Goal: Task Accomplishment & Management: Use online tool/utility

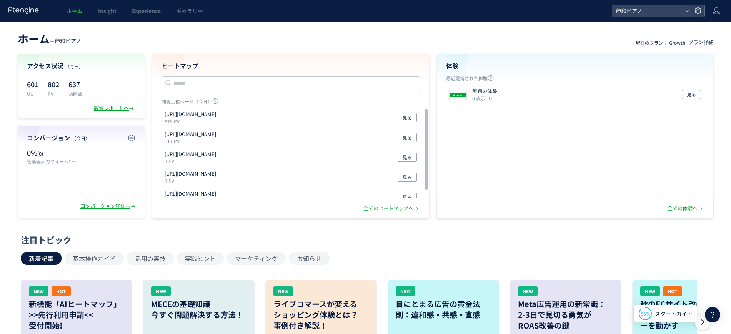
click at [12, 12] on icon at bounding box center [24, 11] width 32 height 8
click at [18, 8] on icon at bounding box center [24, 11] width 32 height 8
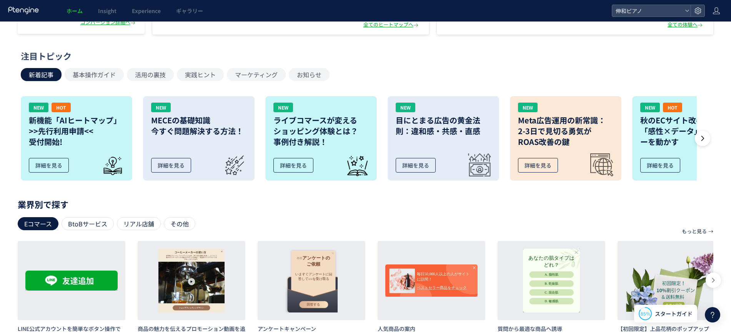
scroll to position [176, 0]
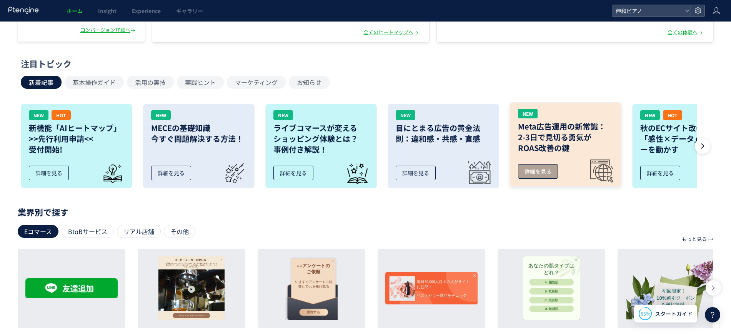
click at [528, 171] on div "詳細を見る" at bounding box center [538, 171] width 40 height 15
click at [706, 142] on icon at bounding box center [703, 146] width 8 height 8
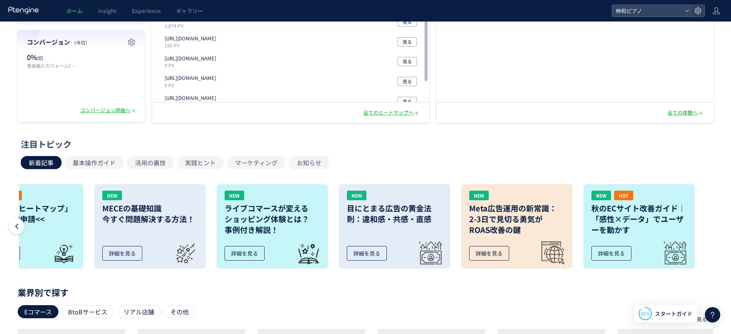
scroll to position [95, 0]
click at [33, 12] on icon at bounding box center [24, 11] width 32 height 8
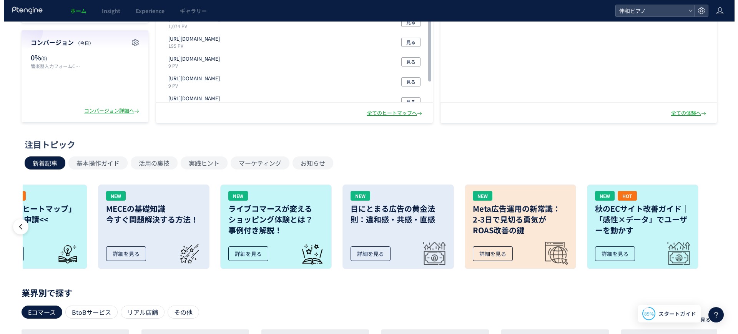
scroll to position [0, 0]
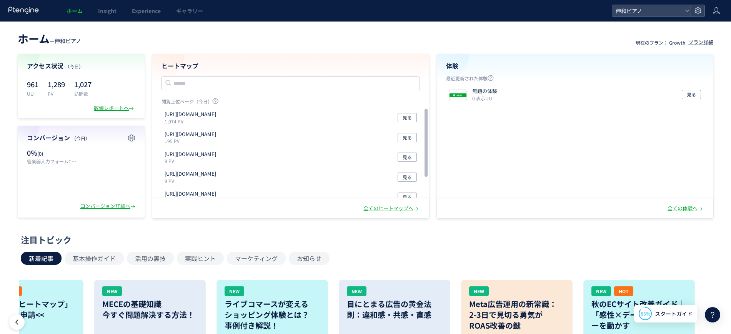
click at [81, 13] on span "ホーム" at bounding box center [75, 11] width 16 height 8
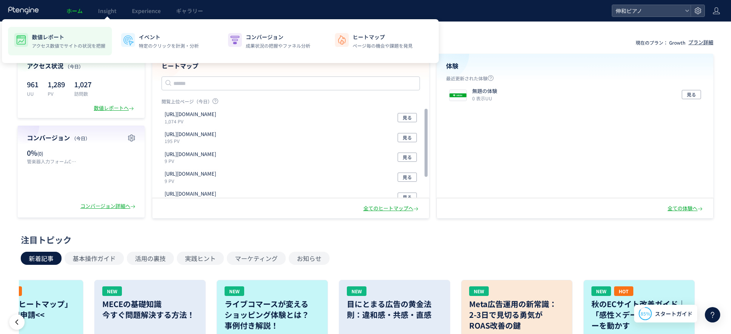
click at [50, 43] on p "アクセス数値でサイトの状況を把握" at bounding box center [68, 45] width 73 height 7
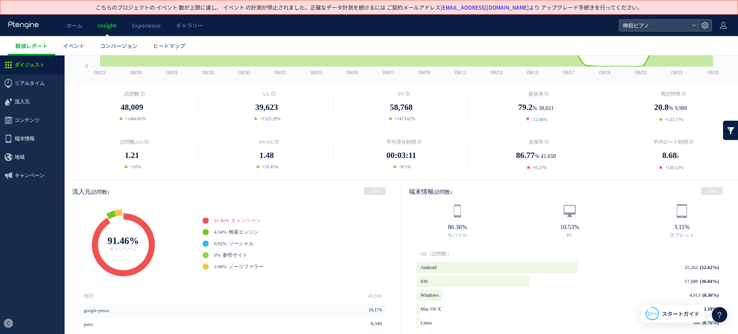
scroll to position [144, 0]
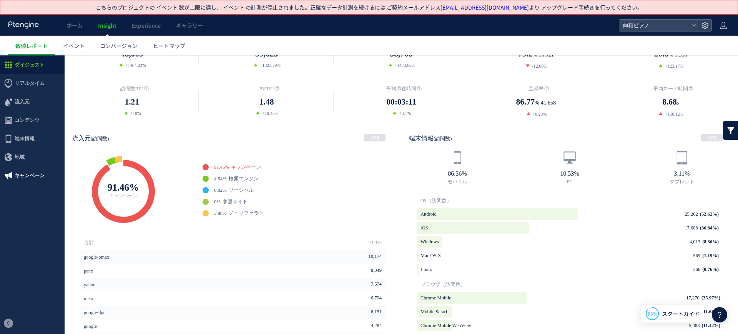
click at [27, 171] on span "キャンペーン" at bounding box center [30, 175] width 30 height 18
click at [27, 188] on div at bounding box center [369, 167] width 738 height 334
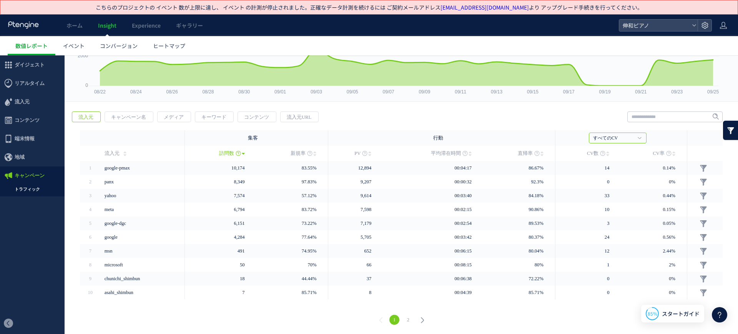
scroll to position [72, 0]
click at [130, 118] on span "キャンペーン名" at bounding box center [128, 116] width 47 height 11
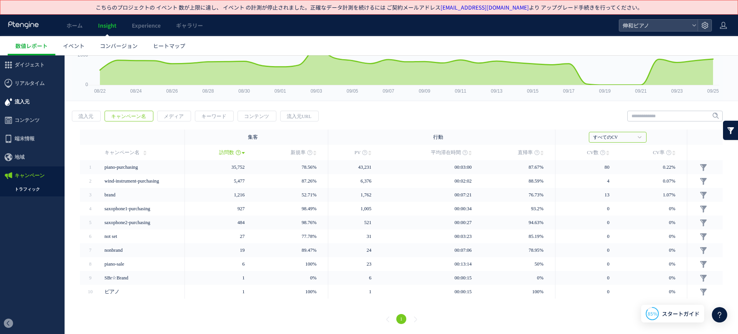
click at [36, 101] on span "流入元" at bounding box center [32, 102] width 65 height 18
click at [0, 55] on link "流入元の種類" at bounding box center [0, 55] width 0 height 0
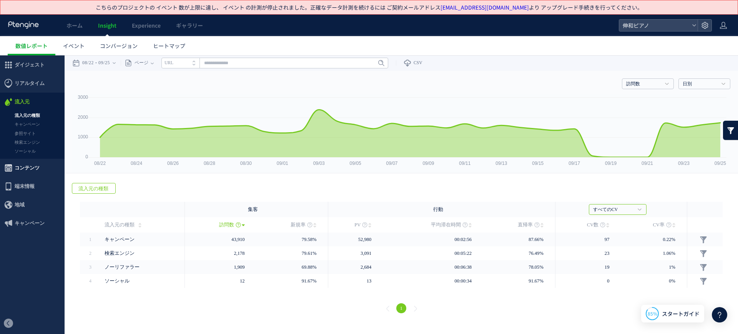
click at [30, 171] on span "コンテンツ" at bounding box center [27, 168] width 25 height 18
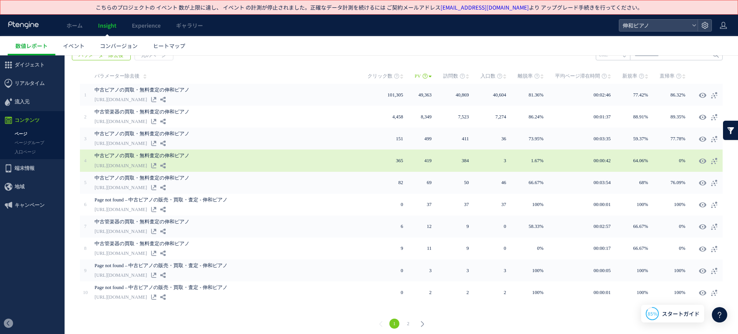
scroll to position [135, 0]
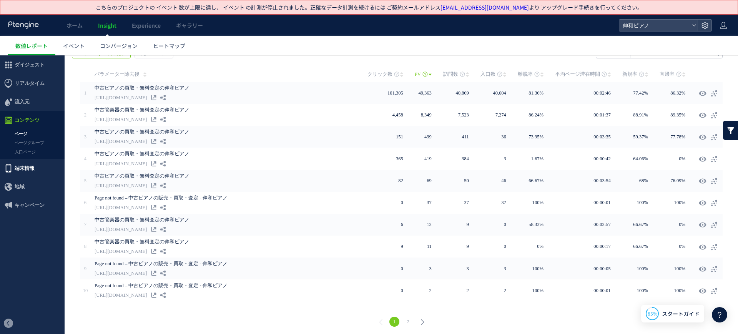
click at [25, 166] on span "端末情報" at bounding box center [25, 168] width 20 height 18
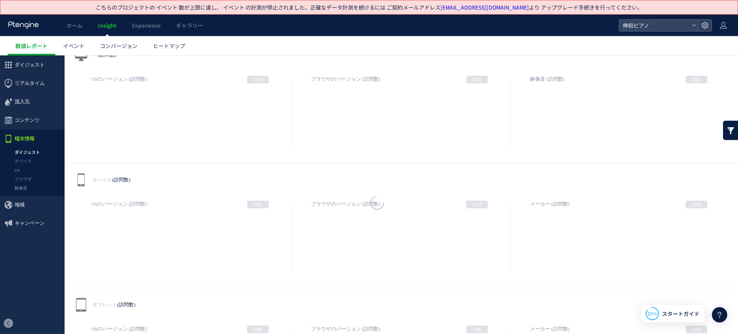
click at [34, 120] on div at bounding box center [369, 167] width 738 height 334
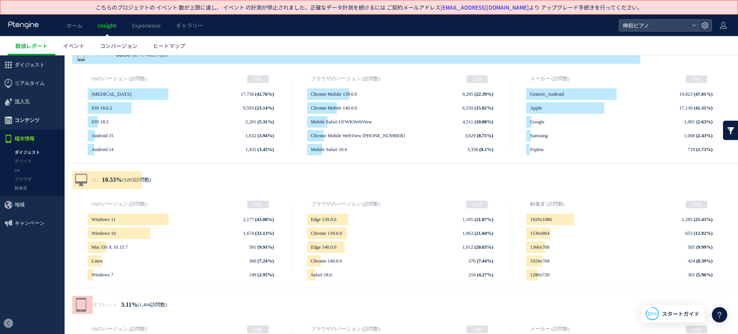
click at [34, 118] on span "コンテンツ" at bounding box center [27, 120] width 25 height 18
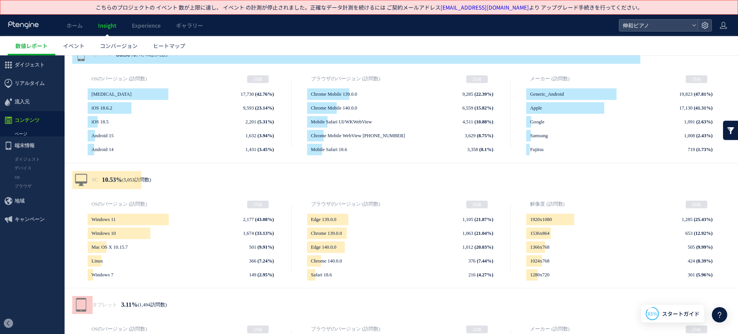
click at [32, 133] on link "ページ" at bounding box center [32, 134] width 65 height 9
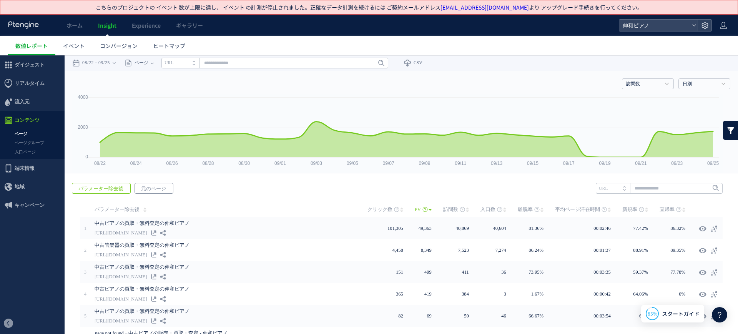
click at [156, 188] on span "元のページ" at bounding box center [153, 188] width 37 height 11
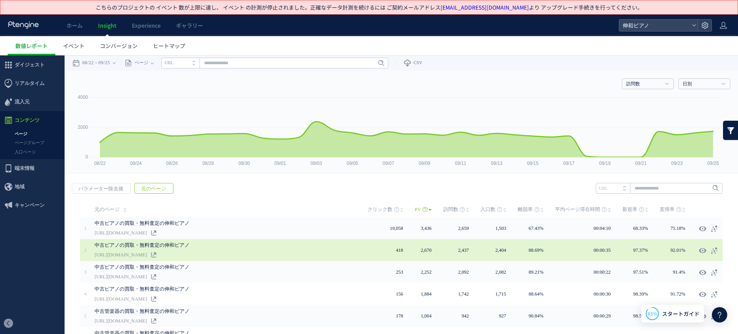
click at [147, 255] on link "[URL][DOMAIN_NAME]" at bounding box center [121, 254] width 52 height 9
click at [156, 255] on icon at bounding box center [153, 254] width 5 height 5
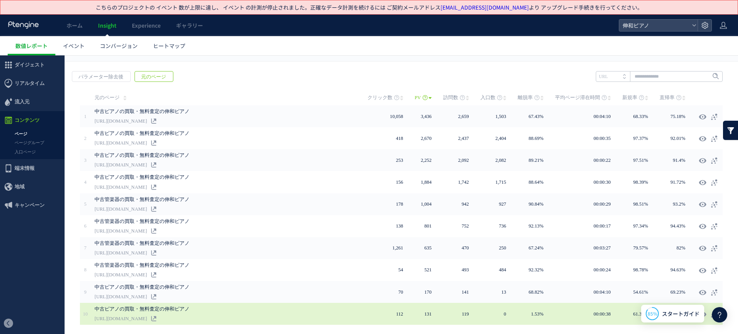
scroll to position [135, 0]
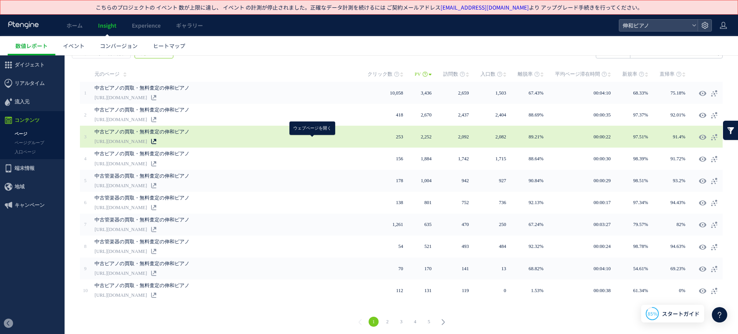
click at [156, 140] on use at bounding box center [153, 141] width 5 height 5
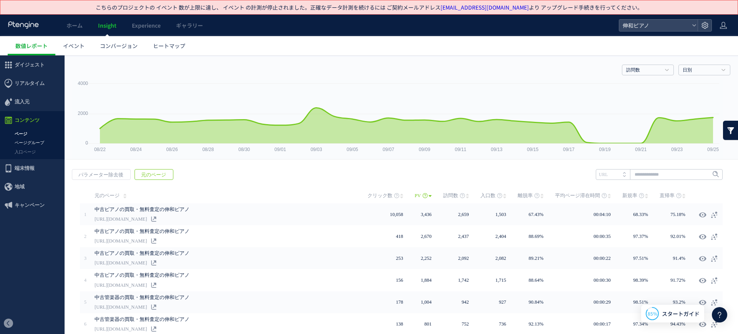
scroll to position [0, 0]
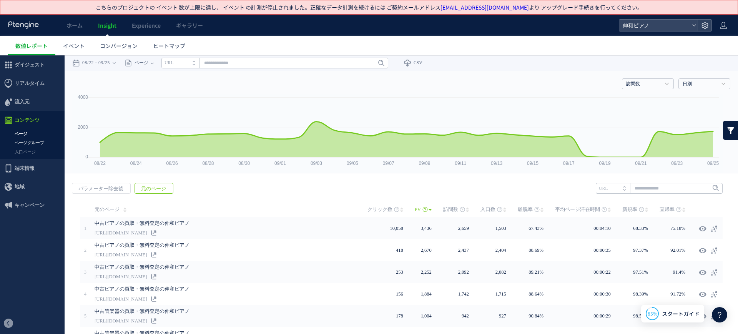
click at [39, 145] on link "ページグループ" at bounding box center [32, 142] width 65 height 9
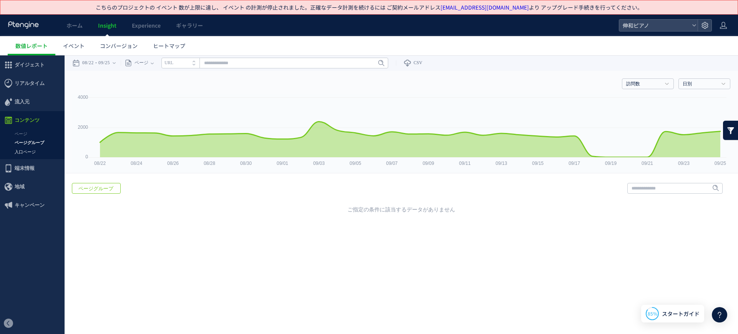
click at [34, 148] on link "入口ページ" at bounding box center [32, 152] width 65 height 9
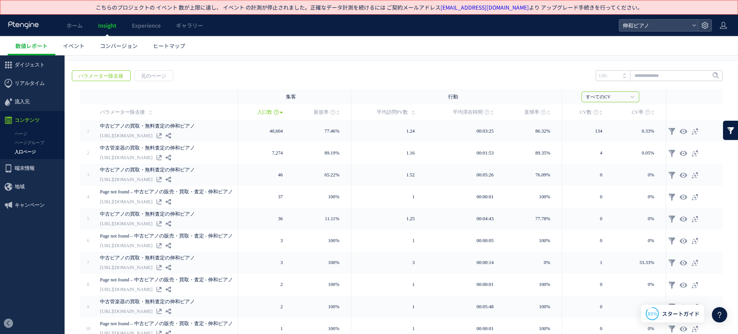
scroll to position [55, 0]
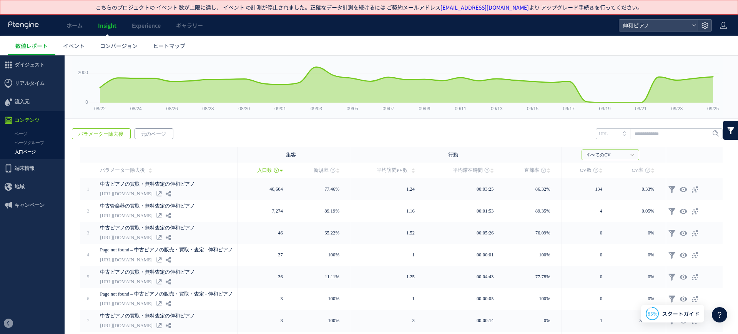
click at [159, 136] on span "元のページ" at bounding box center [153, 134] width 37 height 11
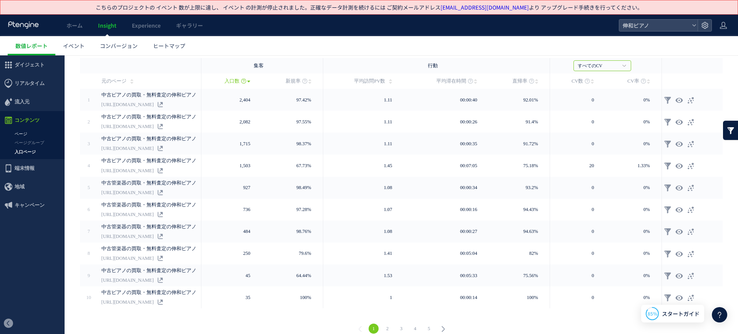
scroll to position [103, 0]
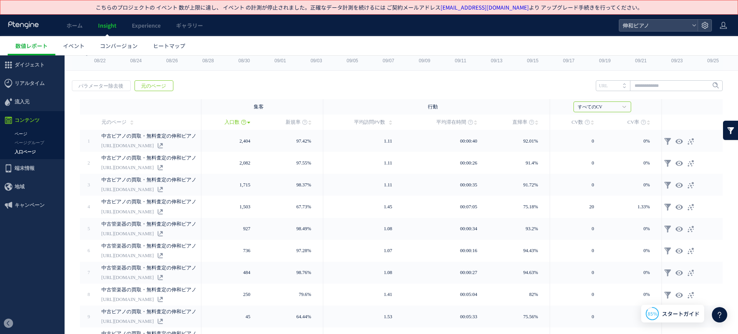
click at [35, 130] on link "ページ" at bounding box center [32, 134] width 65 height 9
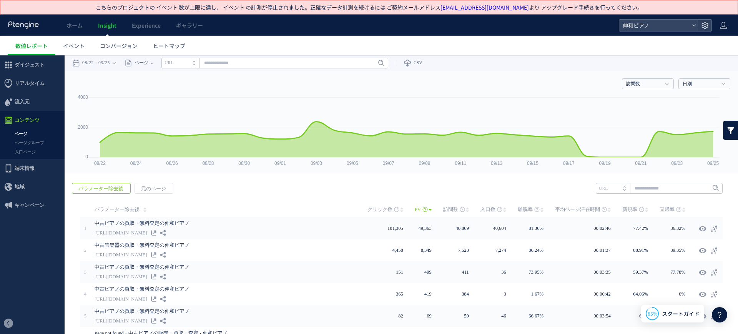
click at [139, 180] on div "戻る パラメーター除去後 元のページ ヒートマップを計測させるには、解析コードを実装してください。 実装 URL" at bounding box center [402, 323] width 674 height 297
click at [147, 184] on span "元のページ" at bounding box center [153, 188] width 37 height 11
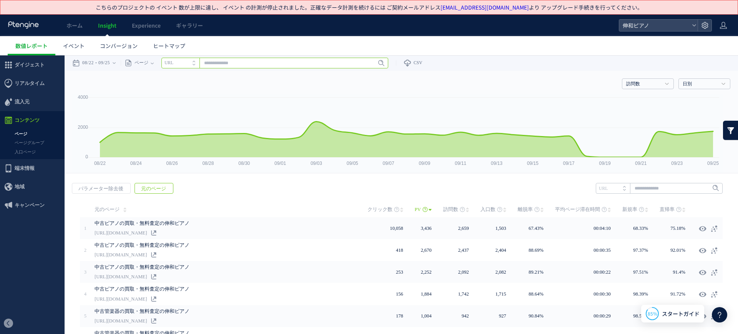
click at [258, 63] on input "text" at bounding box center [274, 63] width 227 height 11
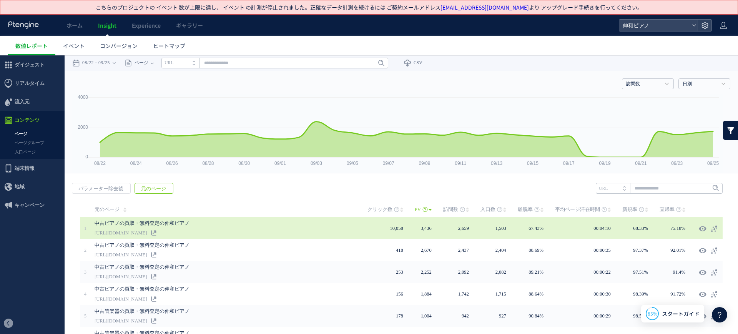
drag, startPoint x: 93, startPoint y: 231, endPoint x: 157, endPoint y: 233, distance: 64.2
click at [157, 233] on td "中古ピアノの買取・無料査定の伸和ピアノ https://shinwa-piano.jp/lp" at bounding box center [229, 228] width 277 height 22
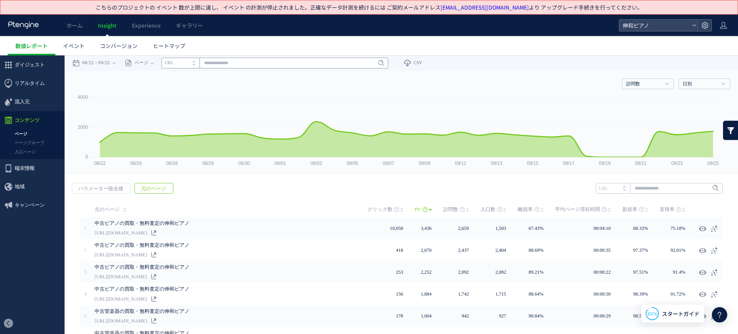
copy link "[URL][DOMAIN_NAME]"
click at [257, 57] on div "ページ ページグループ パラメーター除去後 ページ ページグループ パラメーター除去後 タイトル名 URL" at bounding box center [255, 62] width 268 height 15
click at [259, 64] on input "text" at bounding box center [274, 63] width 227 height 11
paste input "**********"
type input "**********"
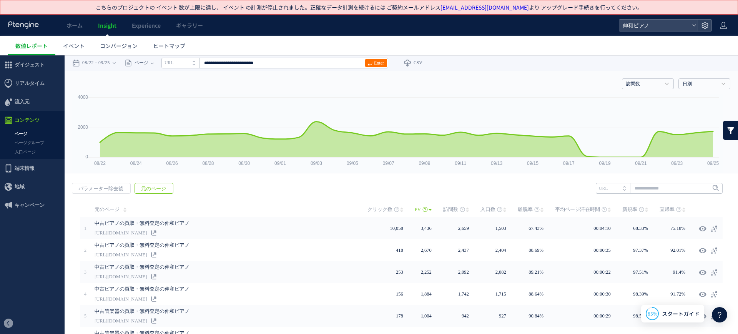
click at [384, 58] on div "Enter" at bounding box center [374, 63] width 19 height 11
click at [378, 61] on span "Enter" at bounding box center [379, 63] width 10 height 8
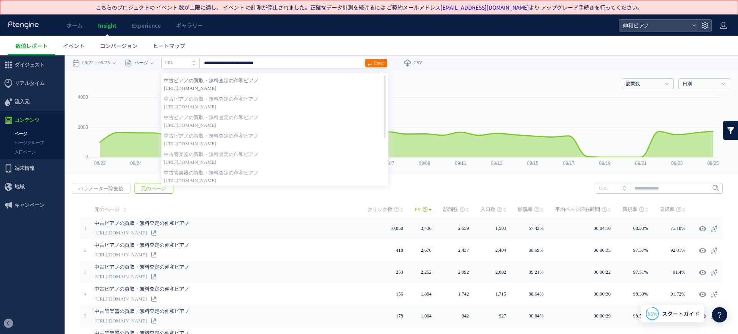
click at [318, 81] on strong "中古ピアノの買取・無料査定の伸和ピアノ" at bounding box center [275, 81] width 222 height 8
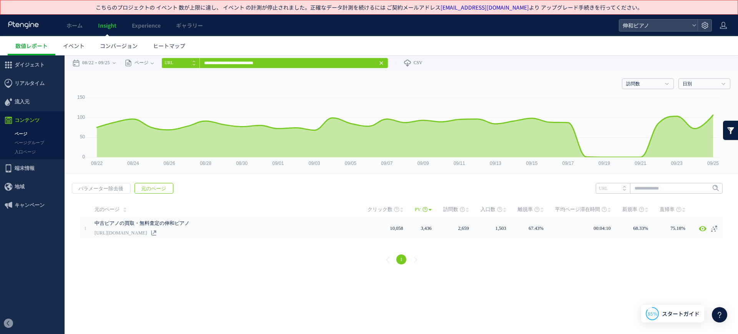
click at [384, 62] on icon at bounding box center [381, 63] width 6 height 6
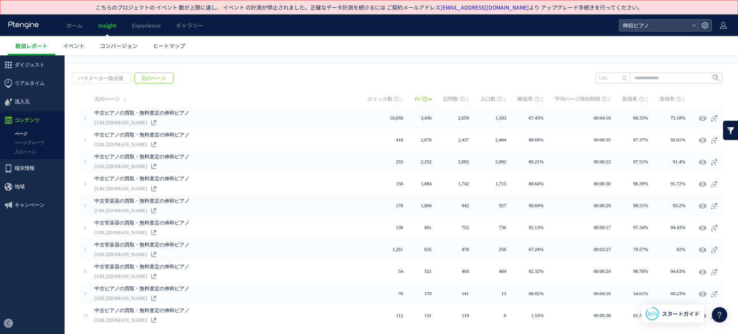
scroll to position [135, 0]
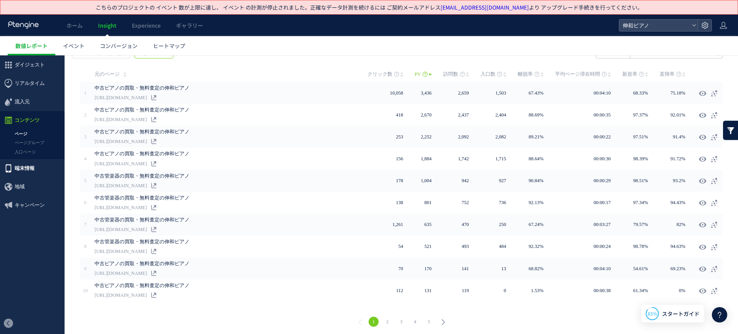
click at [48, 174] on span "端末情報" at bounding box center [32, 168] width 65 height 18
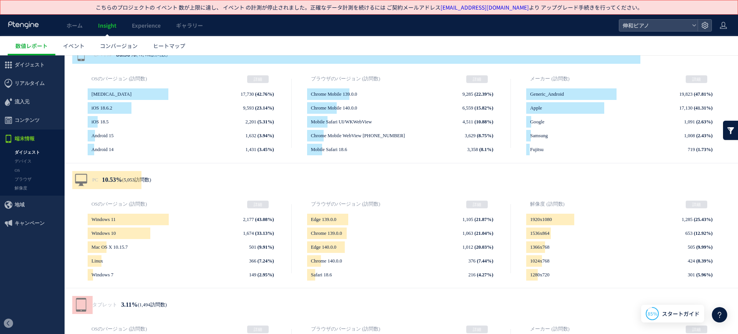
click at [25, 120] on span "コンテンツ" at bounding box center [27, 120] width 25 height 18
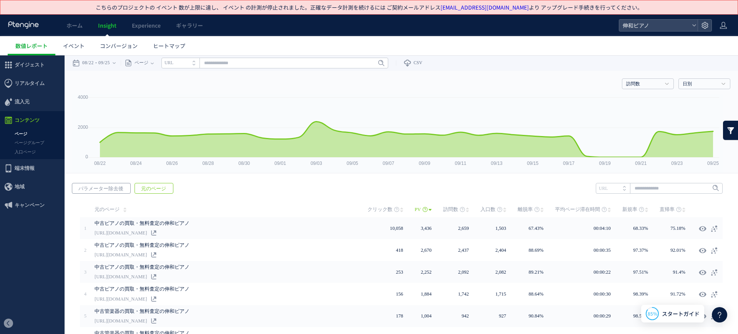
click at [110, 185] on span "パラメーター除去後" at bounding box center [100, 188] width 57 height 11
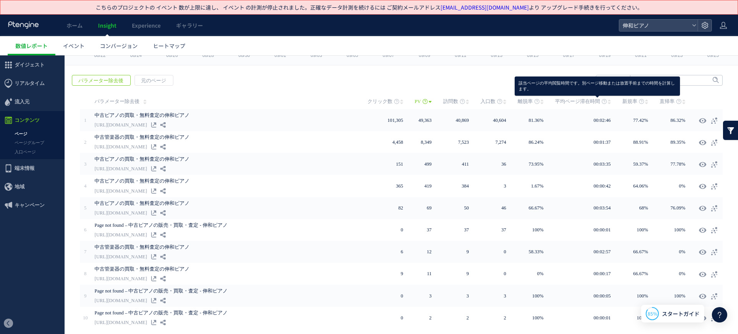
scroll to position [87, 0]
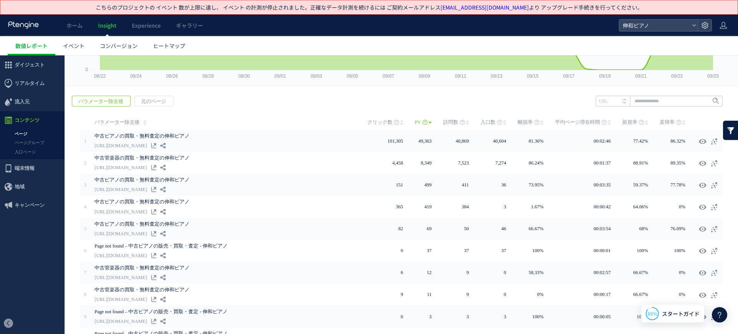
click at [26, 200] on span "キャンペーン" at bounding box center [30, 205] width 30 height 18
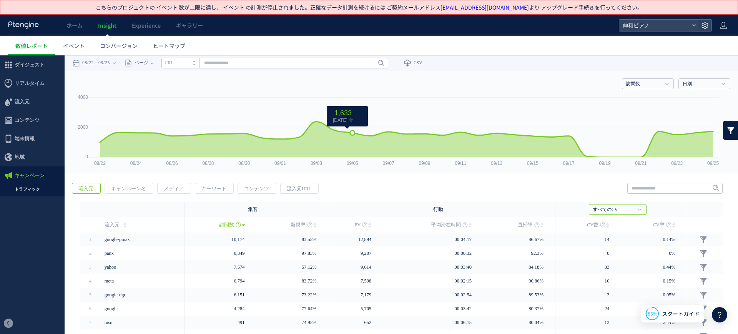
scroll to position [72, 0]
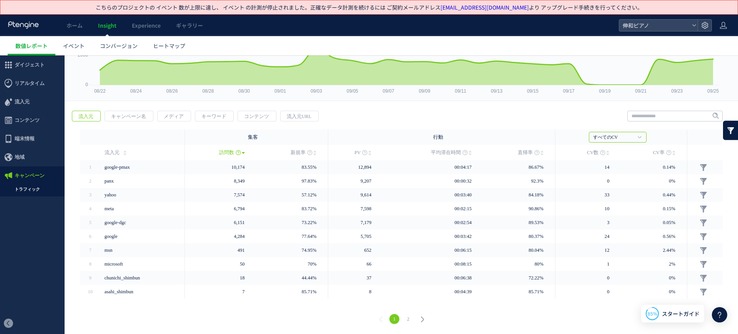
click at [113, 117] on span "キャンペーン名" at bounding box center [128, 116] width 47 height 11
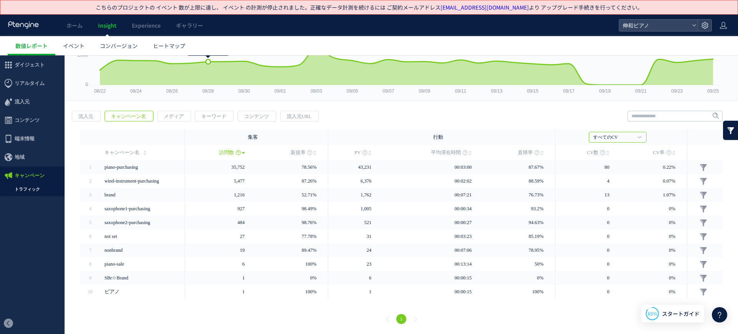
scroll to position [0, 0]
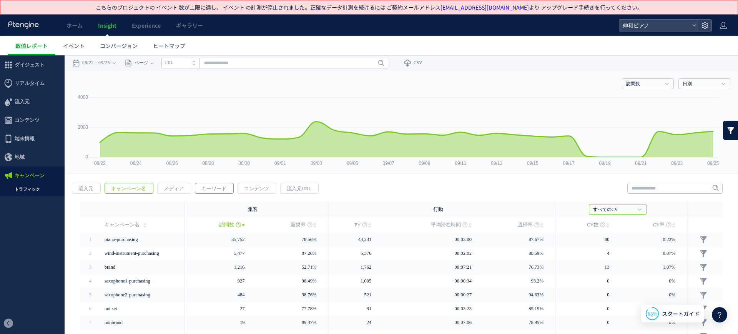
click at [201, 185] on span "キーワード" at bounding box center [213, 188] width 37 height 11
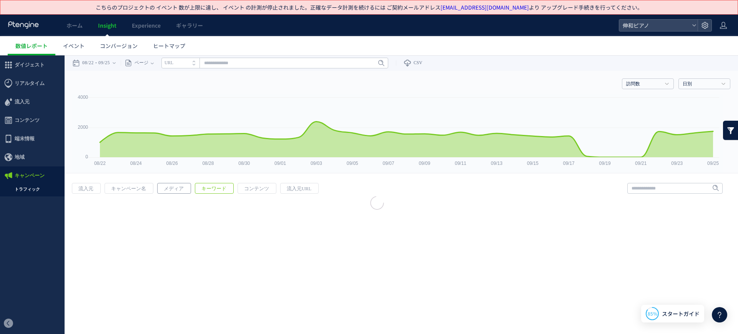
click at [175, 185] on span "メディア" at bounding box center [174, 188] width 32 height 11
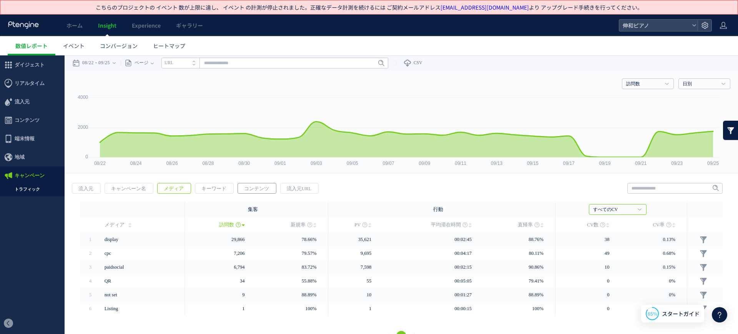
click at [261, 185] on span "コンテンツ" at bounding box center [256, 188] width 37 height 11
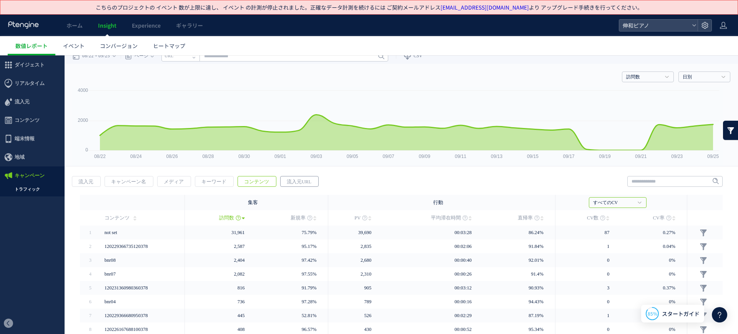
scroll to position [72, 0]
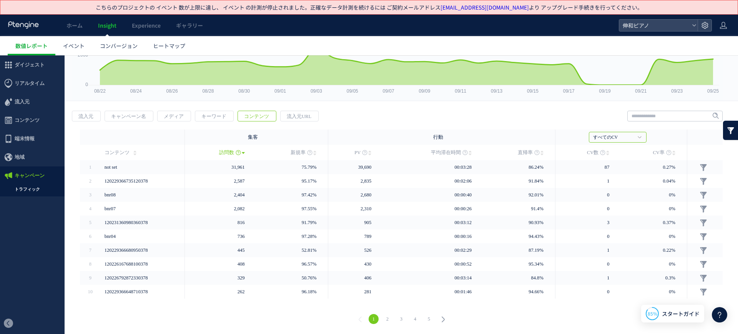
click at [386, 318] on link "2" at bounding box center [388, 319] width 10 height 10
click at [396, 320] on link "3" at bounding box center [401, 319] width 10 height 10
click at [410, 316] on link "4" at bounding box center [415, 319] width 10 height 10
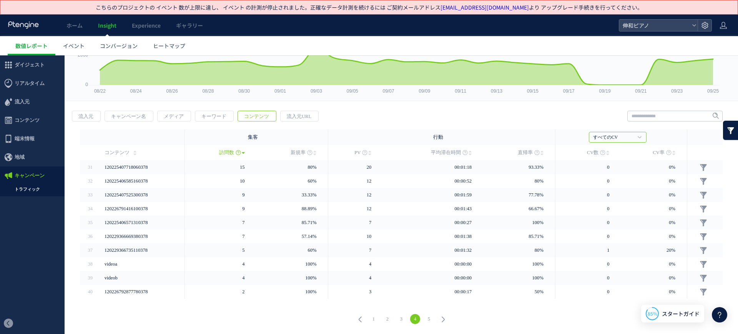
click at [425, 321] on link "5" at bounding box center [429, 319] width 10 height 10
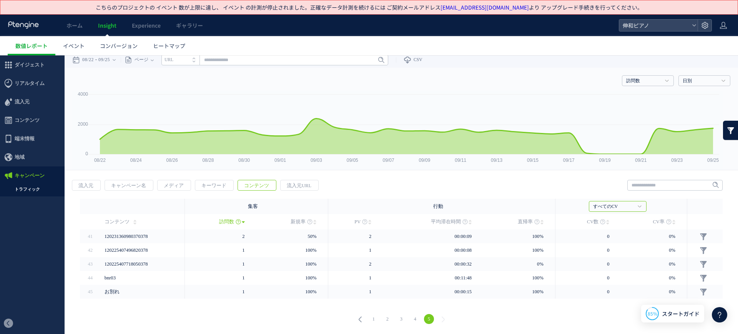
scroll to position [3, 0]
click at [424, 318] on link "5" at bounding box center [429, 319] width 10 height 10
click at [371, 321] on link "1" at bounding box center [374, 319] width 10 height 10
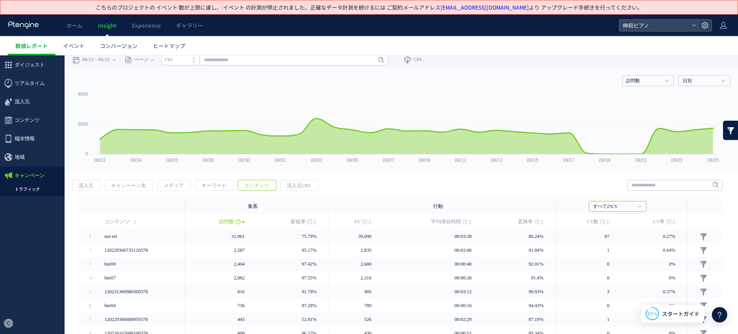
click at [355, 320] on td "526" at bounding box center [355, 320] width 55 height 14
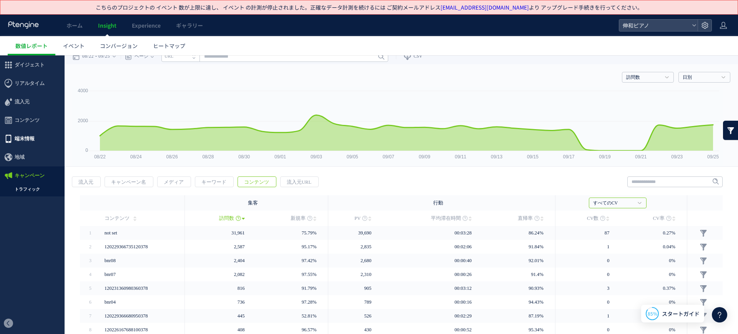
scroll to position [0, 0]
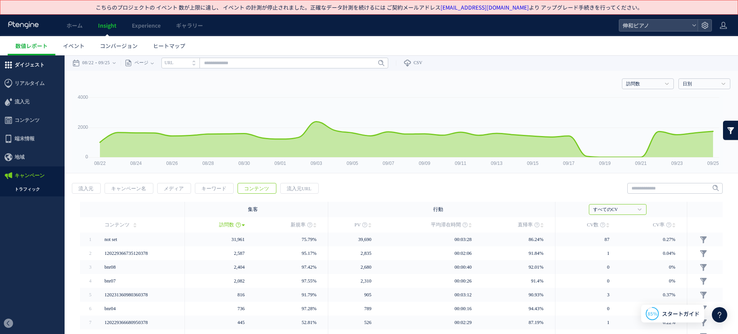
click at [33, 68] on span "ダイジェスト" at bounding box center [30, 65] width 30 height 18
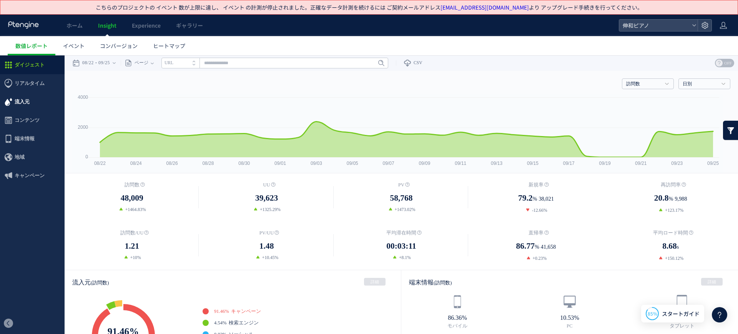
click at [42, 104] on span "流入元" at bounding box center [32, 102] width 65 height 18
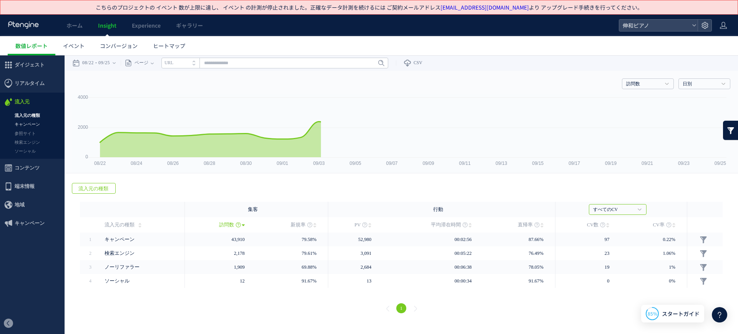
click at [32, 125] on link "キャンペーン" at bounding box center [32, 124] width 65 height 9
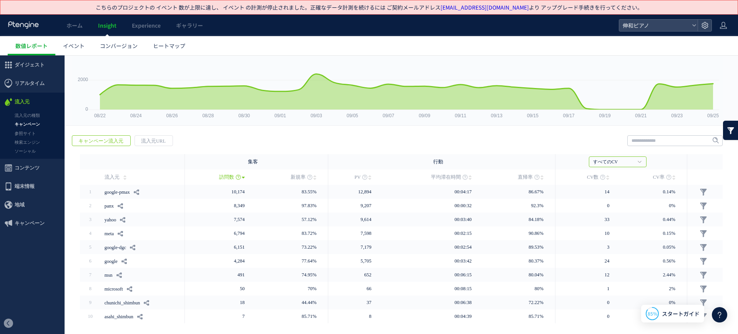
scroll to position [72, 0]
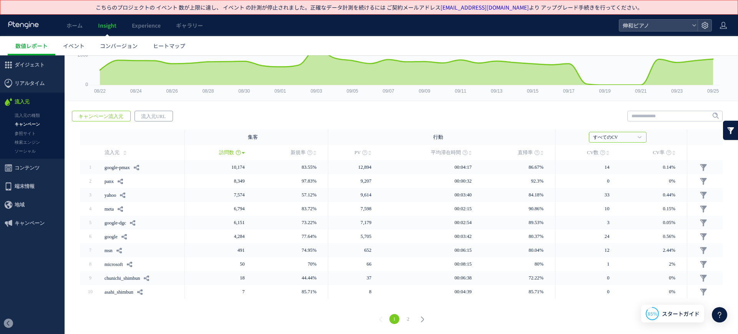
click at [157, 112] on span "流入元URL" at bounding box center [153, 116] width 37 height 11
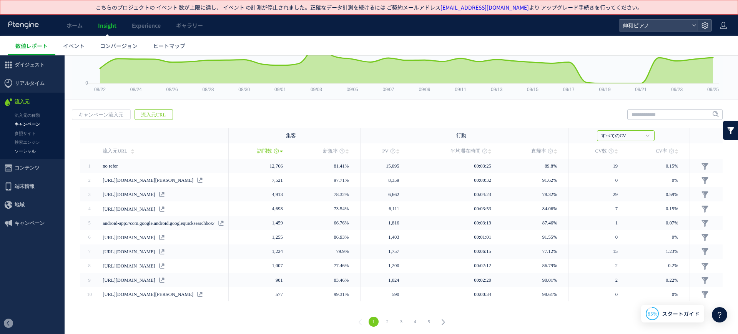
scroll to position [0, 0]
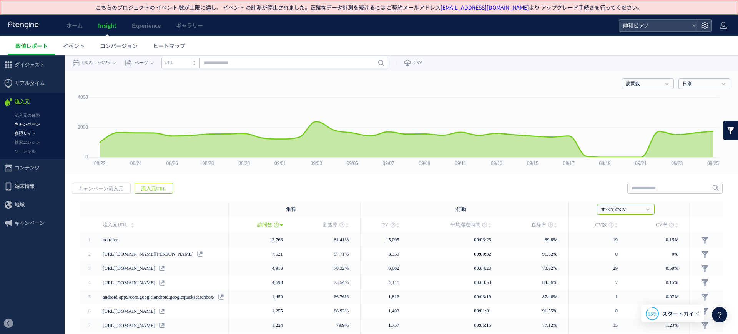
click at [37, 131] on link "参照サイト" at bounding box center [32, 133] width 65 height 9
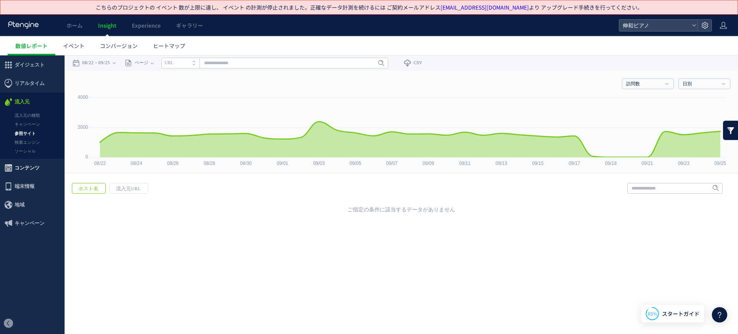
click at [37, 168] on span "コンテンツ" at bounding box center [27, 168] width 25 height 18
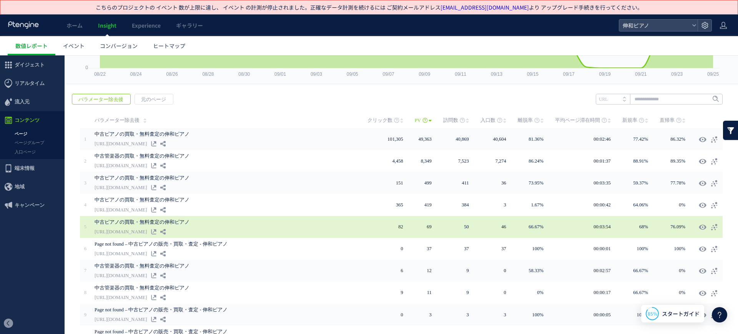
scroll to position [39, 0]
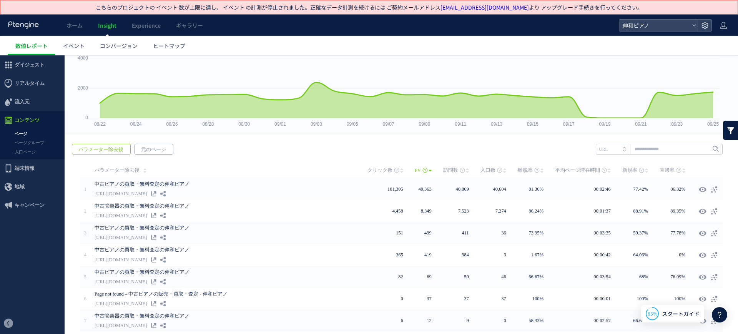
click at [155, 152] on span "元のページ" at bounding box center [153, 149] width 37 height 11
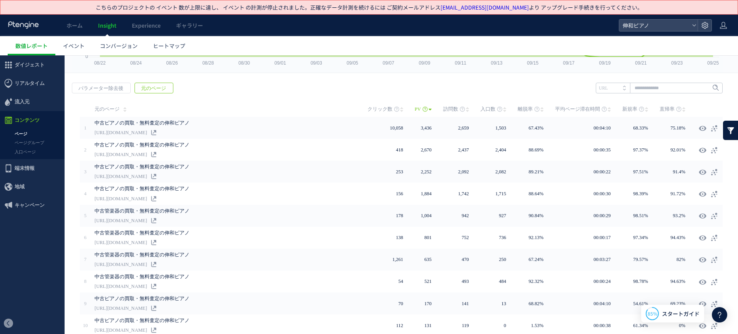
scroll to position [135, 0]
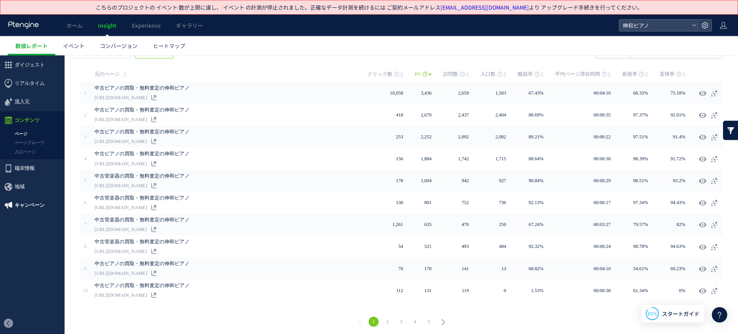
click at [39, 201] on span "キャンペーン" at bounding box center [30, 205] width 30 height 18
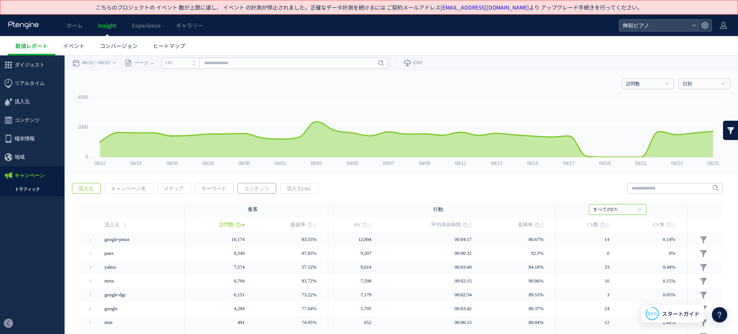
click at [245, 187] on span "コンテンツ" at bounding box center [256, 188] width 37 height 11
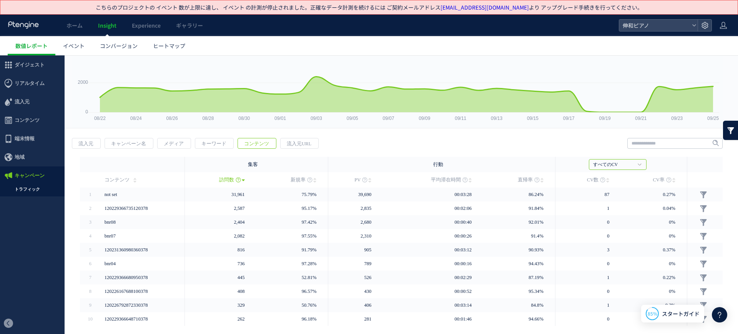
scroll to position [72, 0]
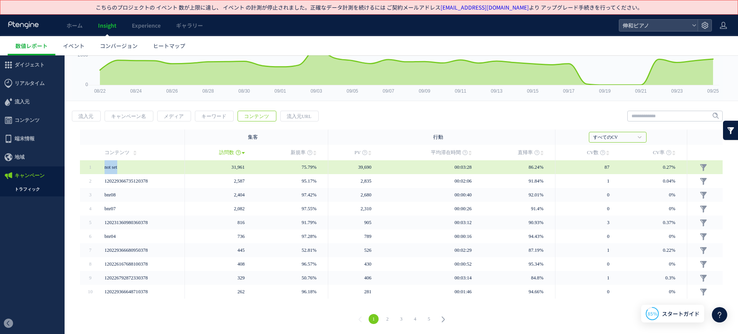
drag, startPoint x: 105, startPoint y: 165, endPoint x: 121, endPoint y: 166, distance: 16.2
click at [121, 166] on span "not set" at bounding box center [142, 167] width 75 height 14
click at [150, 169] on span "not set" at bounding box center [142, 167] width 75 height 14
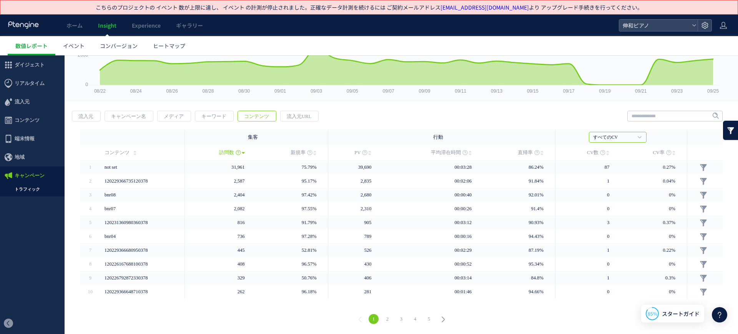
click at [385, 320] on link "2" at bounding box center [388, 319] width 10 height 10
click at [398, 317] on link "3" at bounding box center [401, 319] width 10 height 10
click at [410, 319] on link "4" at bounding box center [415, 319] width 10 height 10
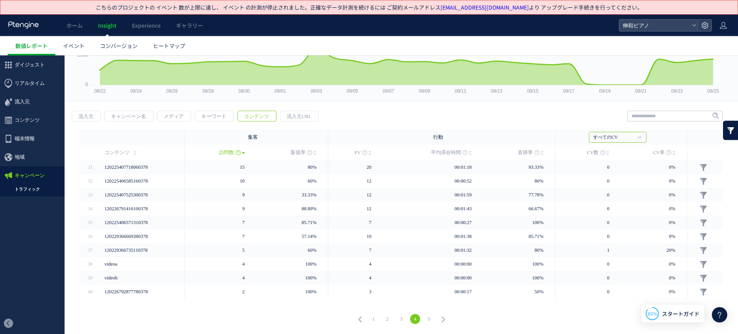
click at [428, 318] on link "5" at bounding box center [429, 319] width 10 height 10
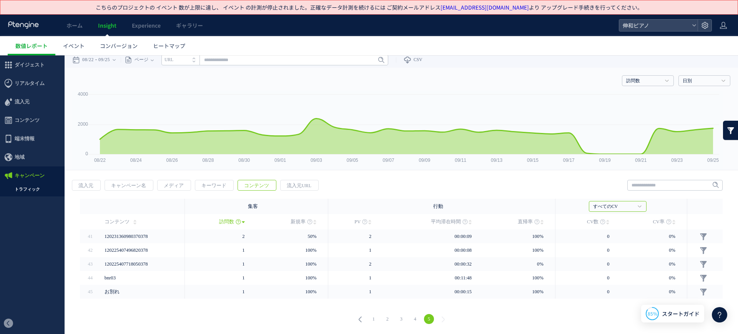
click at [373, 316] on link "1" at bounding box center [374, 319] width 10 height 10
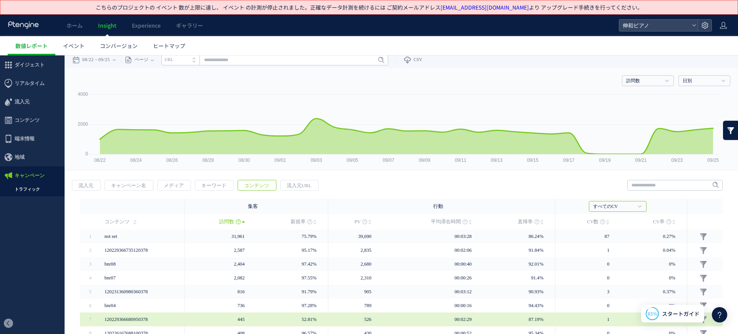
click at [356, 318] on td "526" at bounding box center [355, 320] width 55 height 14
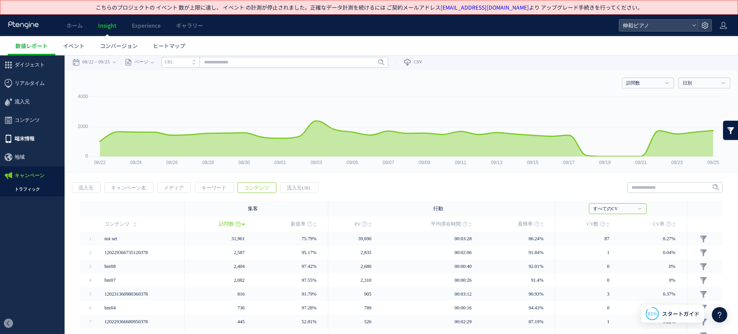
scroll to position [0, 0]
click at [37, 65] on span "ダイジェスト" at bounding box center [30, 65] width 30 height 18
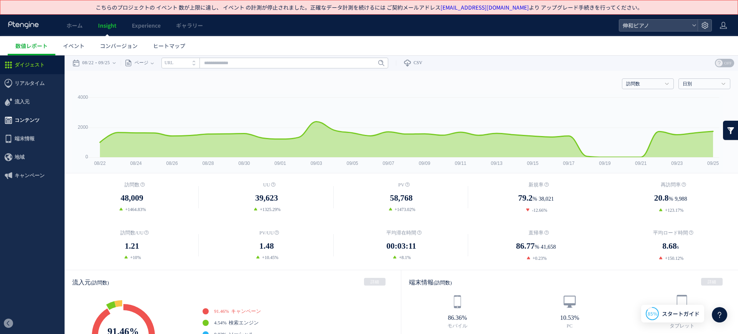
click at [27, 115] on span "コンテンツ" at bounding box center [27, 120] width 25 height 18
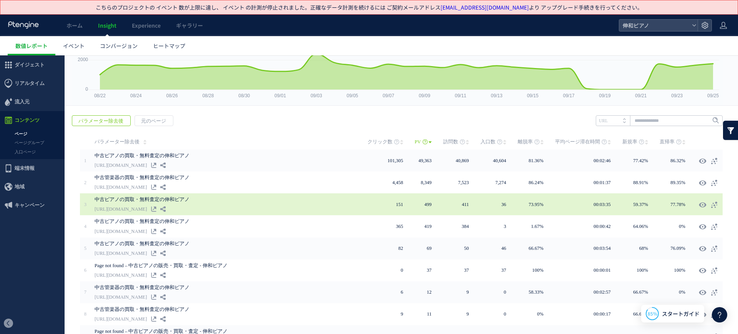
scroll to position [39, 0]
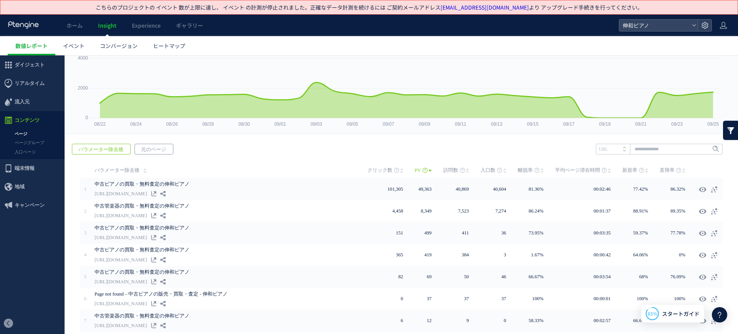
click at [151, 148] on span "元のページ" at bounding box center [153, 149] width 37 height 11
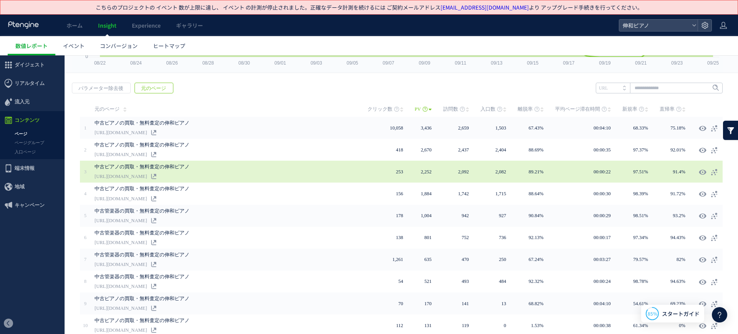
scroll to position [135, 0]
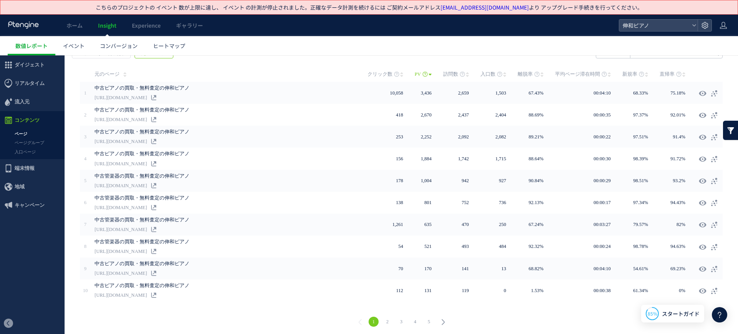
click at [383, 318] on link "2" at bounding box center [388, 322] width 10 height 10
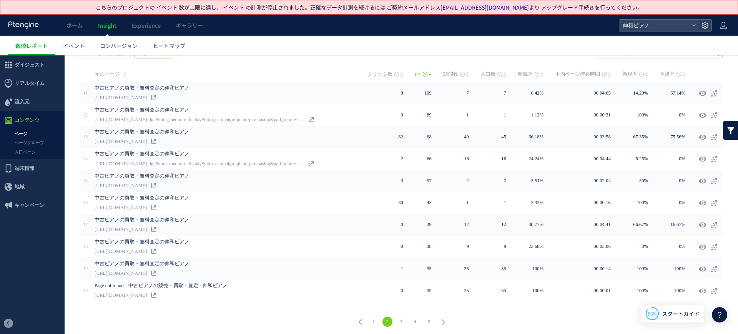
click at [384, 320] on link "2" at bounding box center [388, 322] width 10 height 10
click at [396, 320] on link "3" at bounding box center [401, 322] width 10 height 10
click at [399, 318] on link "3" at bounding box center [401, 322] width 10 height 10
click at [410, 320] on link "4" at bounding box center [415, 322] width 10 height 10
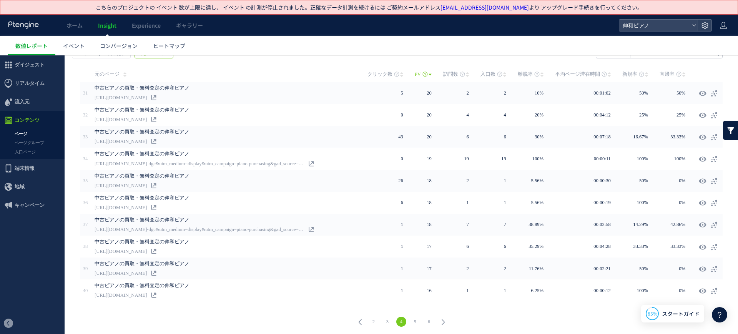
click at [414, 319] on link "5" at bounding box center [415, 322] width 10 height 10
click at [427, 321] on link "7" at bounding box center [429, 322] width 10 height 10
click at [426, 318] on link "9" at bounding box center [429, 322] width 10 height 10
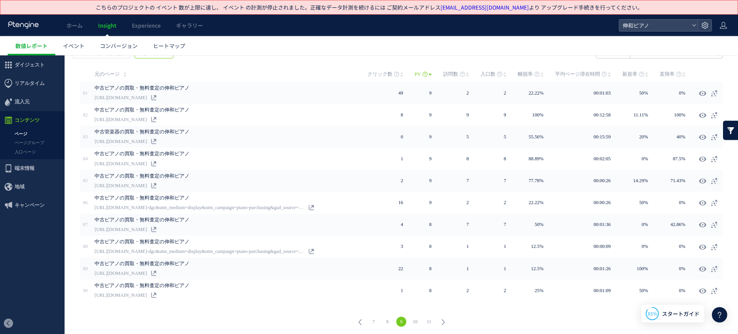
click at [427, 319] on link "11" at bounding box center [429, 322] width 10 height 10
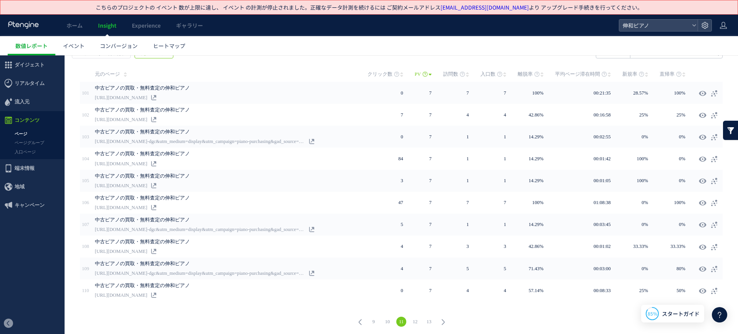
click at [414, 320] on link "12" at bounding box center [415, 322] width 10 height 10
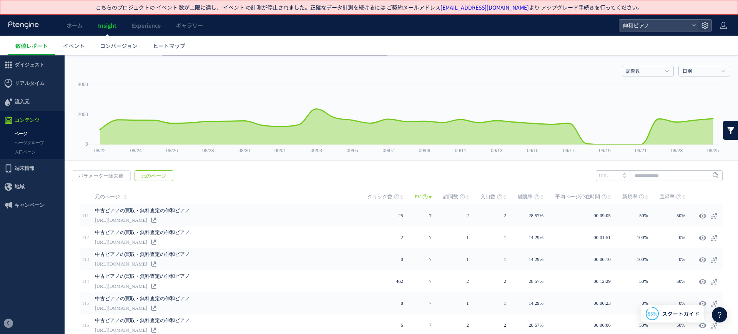
scroll to position [0, 0]
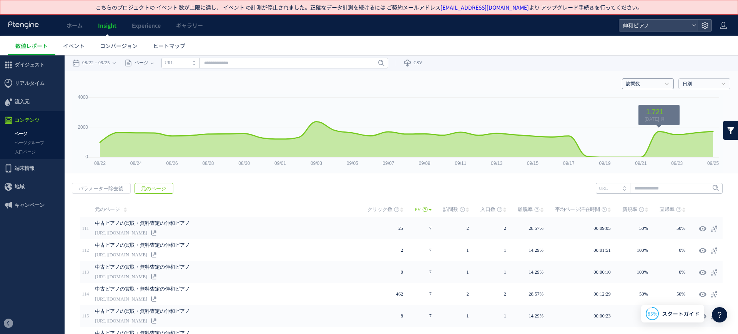
click at [658, 85] on h4 "訪問数" at bounding box center [648, 83] width 52 height 11
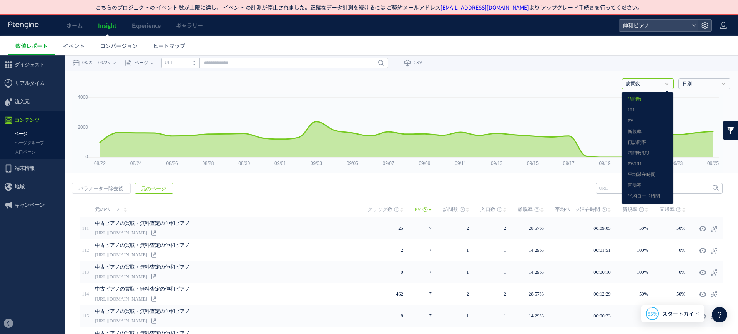
click at [529, 85] on div "訪問数 訪問数 UU PV 新規率 再訪問率 訪問数/UU PV/UU 平均滞在時間 直帰率 平均ロード時間 日別" at bounding box center [401, 82] width 658 height 23
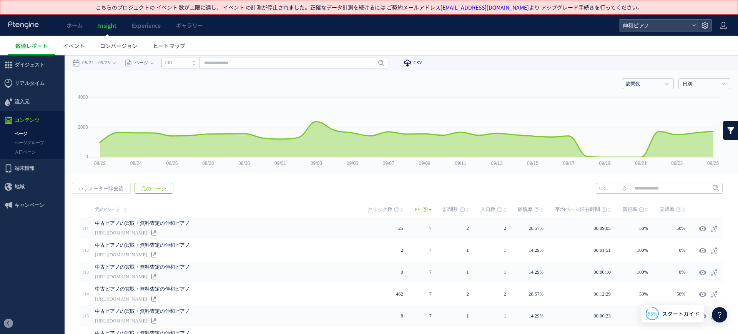
click at [421, 61] on span "CSV" at bounding box center [418, 62] width 9 height 5
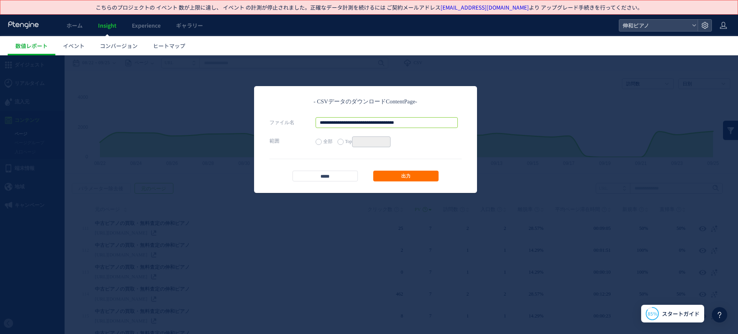
click at [438, 122] on input "**********" at bounding box center [387, 122] width 142 height 11
type input "**********"
click at [424, 175] on link "出力" at bounding box center [405, 176] width 65 height 11
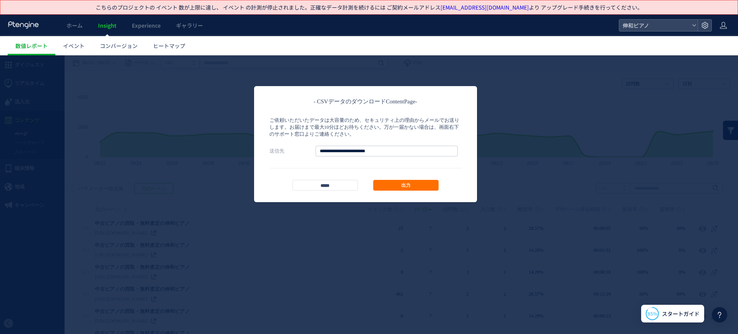
scroll to position [0, 0]
click at [421, 185] on link "出力" at bounding box center [405, 185] width 65 height 11
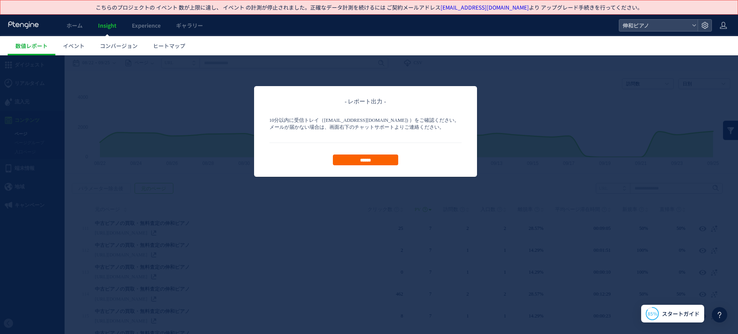
click at [381, 156] on input "******" at bounding box center [365, 160] width 65 height 11
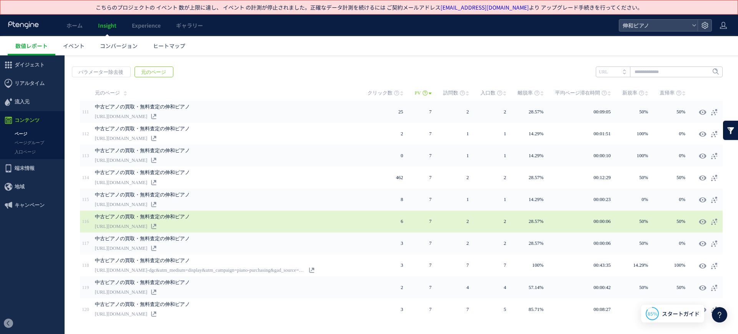
scroll to position [135, 0]
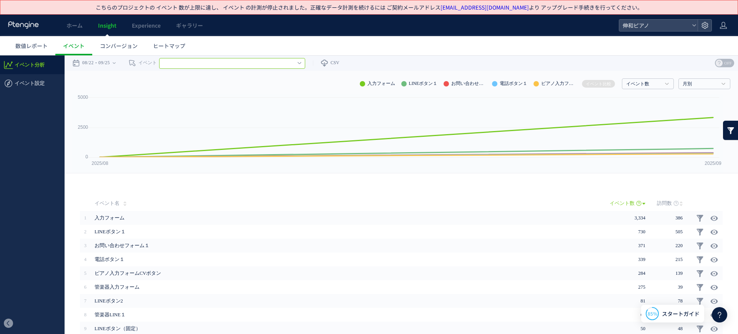
click at [206, 61] on input "text" at bounding box center [232, 63] width 146 height 11
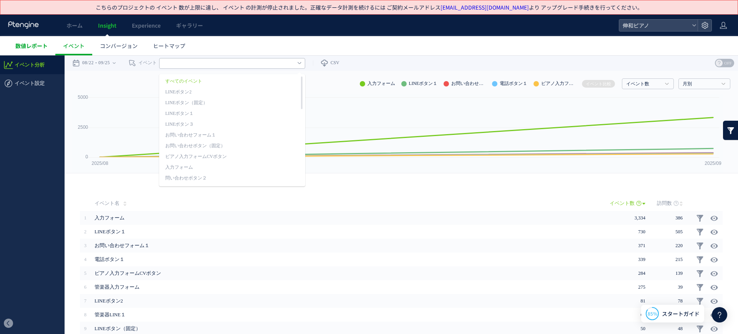
click at [21, 45] on span "数値レポート" at bounding box center [31, 46] width 32 height 8
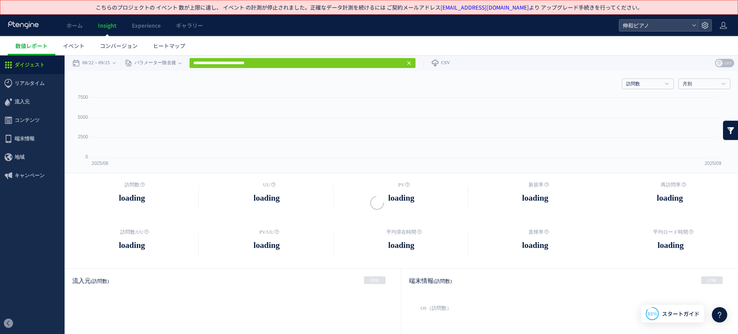
click at [279, 74] on div at bounding box center [369, 167] width 738 height 334
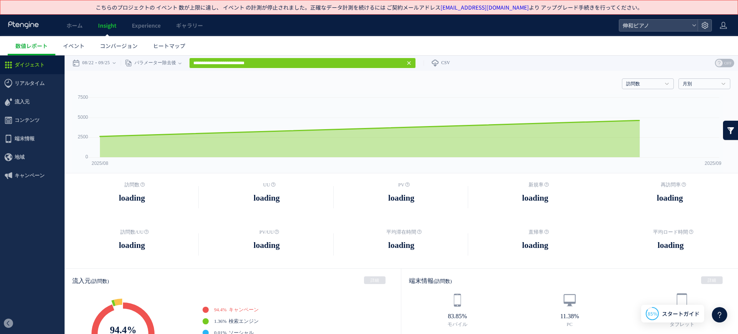
click at [280, 65] on div at bounding box center [369, 167] width 738 height 334
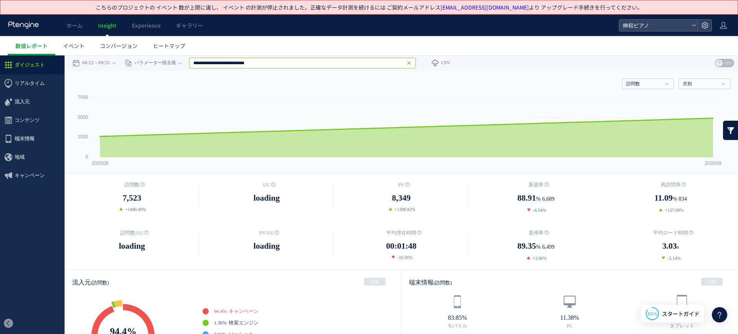
click at [280, 62] on input "**********" at bounding box center [302, 63] width 227 height 11
type input "*"
paste input "**********"
type input "**********"
drag, startPoint x: 281, startPoint y: 62, endPoint x: 188, endPoint y: 62, distance: 92.7
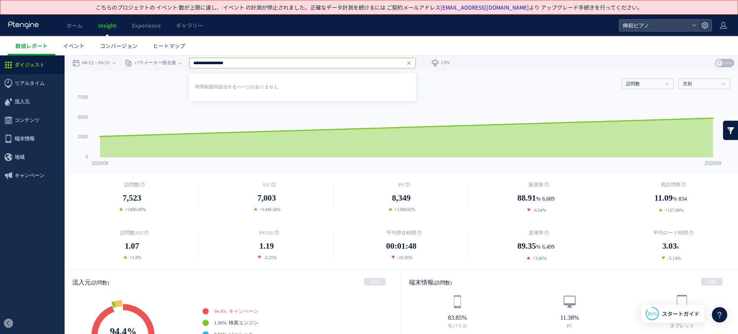
click at [188, 62] on div "**********" at bounding box center [268, 62] width 295 height 15
click at [150, 110] on rect at bounding box center [397, 133] width 651 height 79
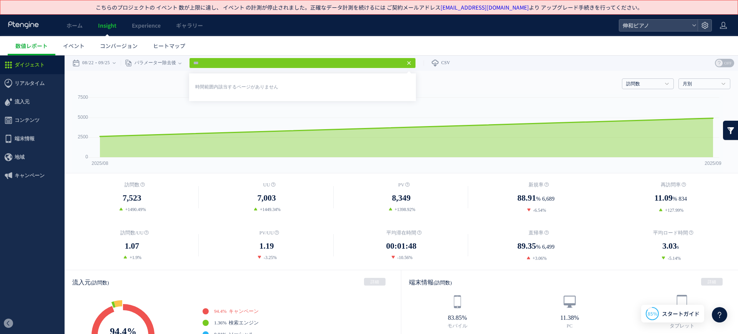
click at [248, 87] on link "時間範囲内該当するページがありません" at bounding box center [302, 87] width 222 height 23
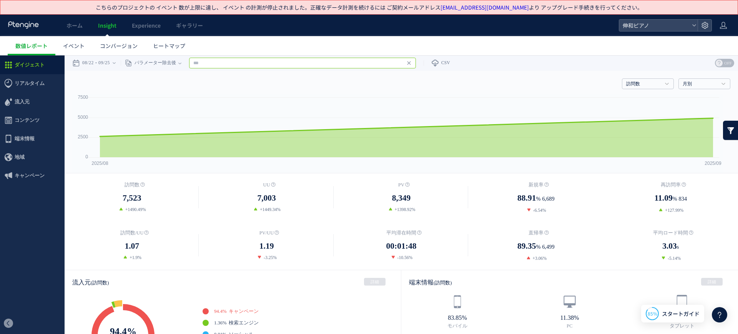
click at [251, 63] on input "text" at bounding box center [302, 63] width 227 height 11
click at [222, 61] on input "text" at bounding box center [302, 63] width 227 height 11
paste input "**********"
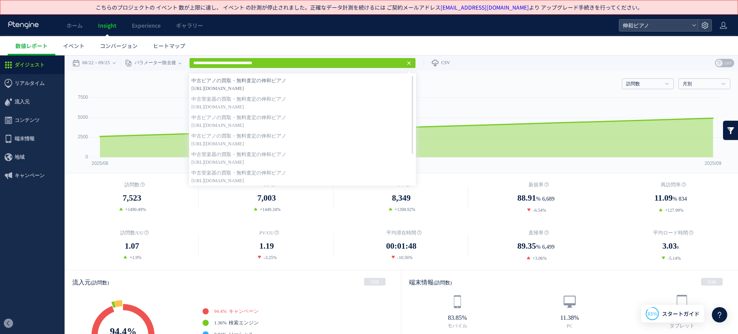
click at [294, 83] on strong "中古ピアノの買取・無料査定の伸和ピアノ" at bounding box center [302, 81] width 222 height 8
type input "**********"
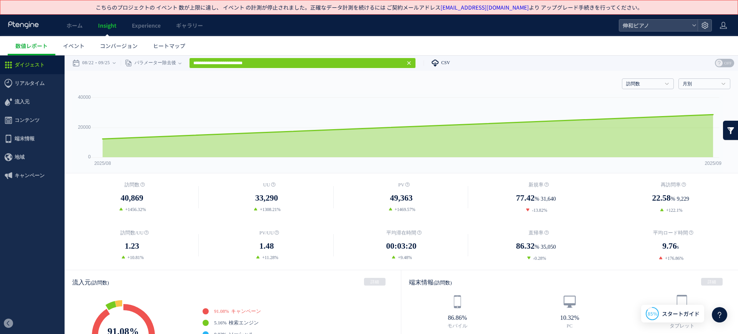
click at [450, 67] on link "CSV" at bounding box center [437, 62] width 27 height 15
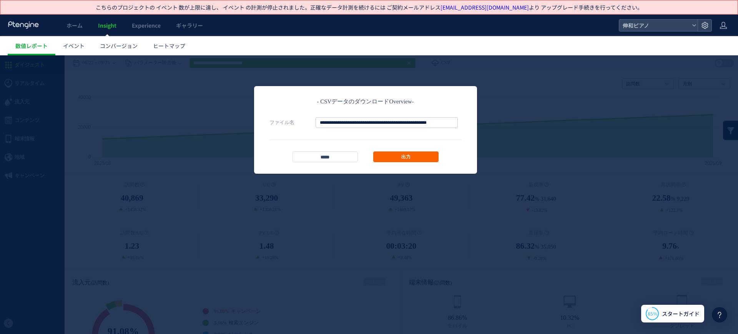
click at [433, 157] on link "出力" at bounding box center [405, 156] width 65 height 11
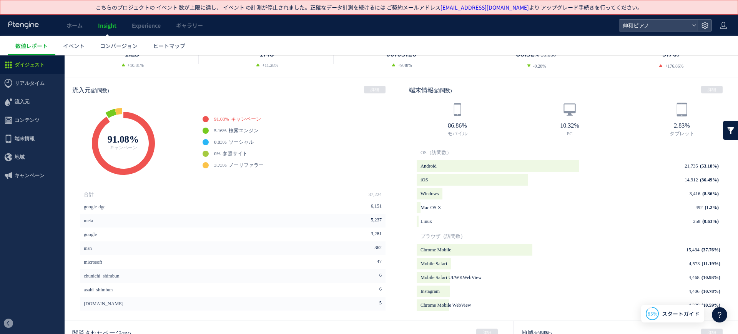
scroll to position [365, 0]
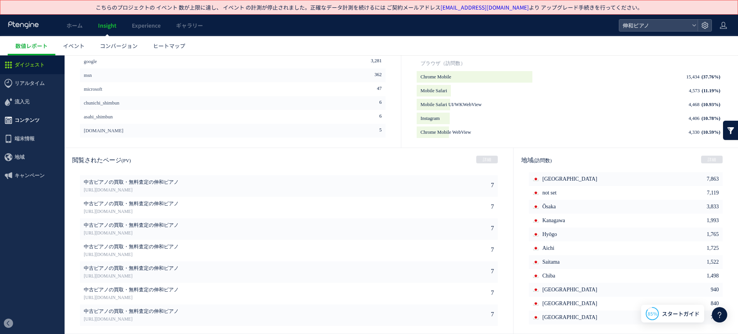
click at [36, 118] on span "コンテンツ" at bounding box center [27, 120] width 25 height 18
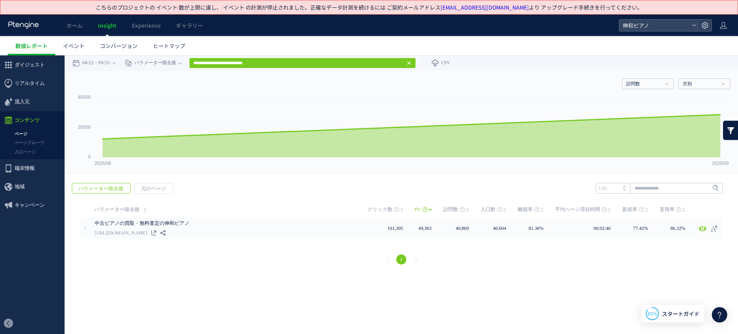
click at [38, 133] on link "ページ" at bounding box center [32, 134] width 65 height 9
click at [16, 132] on link "ページ" at bounding box center [32, 134] width 65 height 9
click at [20, 132] on link "ページ" at bounding box center [32, 134] width 65 height 9
click at [145, 186] on span "元のページ" at bounding box center [153, 188] width 37 height 11
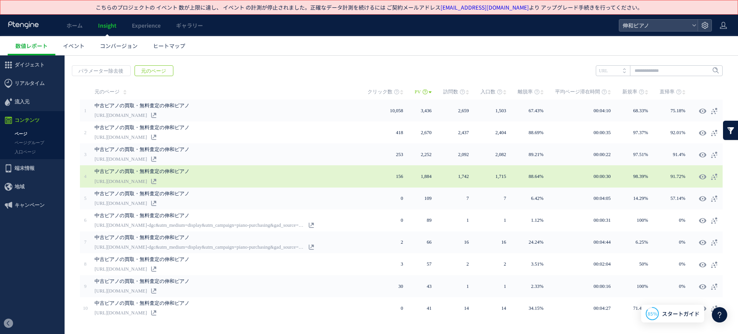
scroll to position [135, 0]
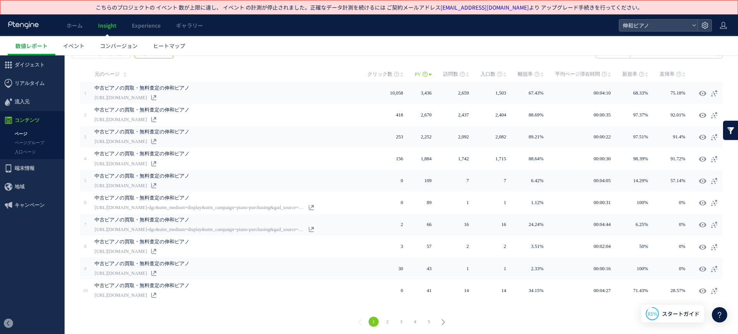
click at [380, 317] on li "1" at bounding box center [374, 322] width 14 height 10
click at [385, 318] on link "2" at bounding box center [388, 322] width 10 height 10
click at [418, 319] on link "4" at bounding box center [415, 322] width 10 height 10
click at [432, 318] on link "6" at bounding box center [429, 322] width 10 height 10
click at [443, 320] on icon at bounding box center [443, 322] width 11 height 11
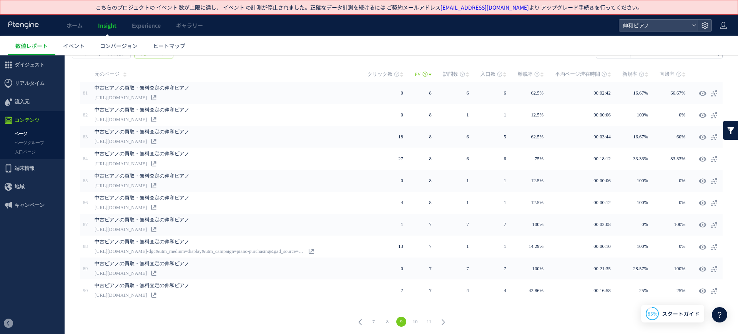
click at [444, 321] on use at bounding box center [443, 323] width 3 height 6
click at [444, 320] on use at bounding box center [443, 323] width 3 height 6
click at [444, 319] on icon at bounding box center [443, 322] width 11 height 11
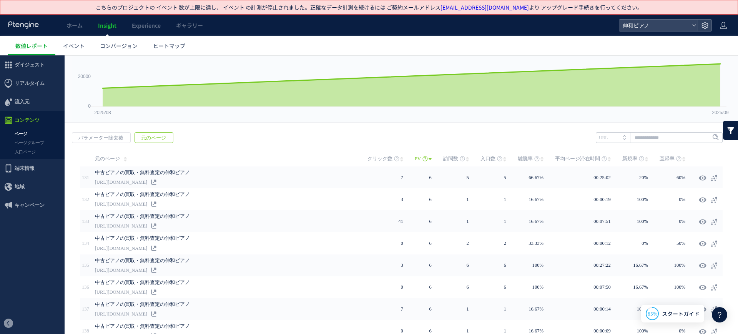
scroll to position [0, 0]
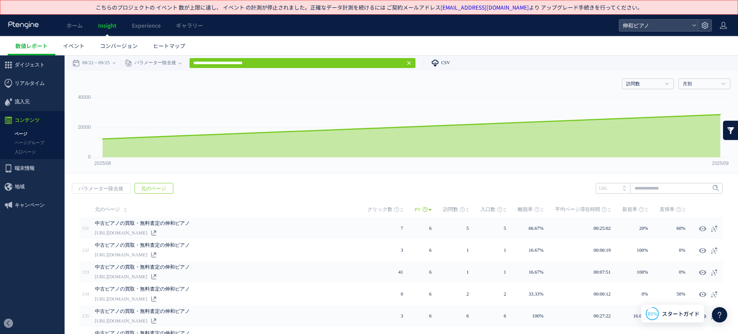
click at [444, 58] on link "CSV" at bounding box center [437, 62] width 27 height 15
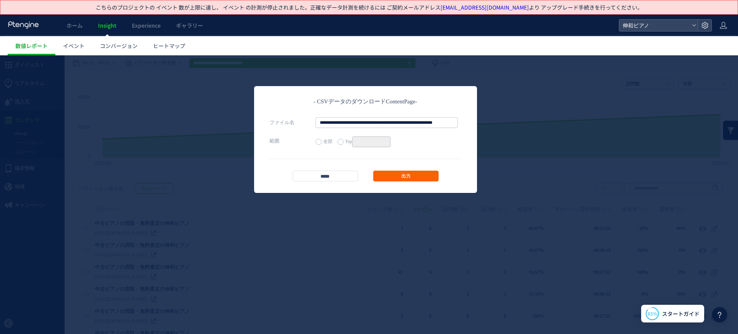
click at [409, 175] on link "出力" at bounding box center [405, 176] width 65 height 11
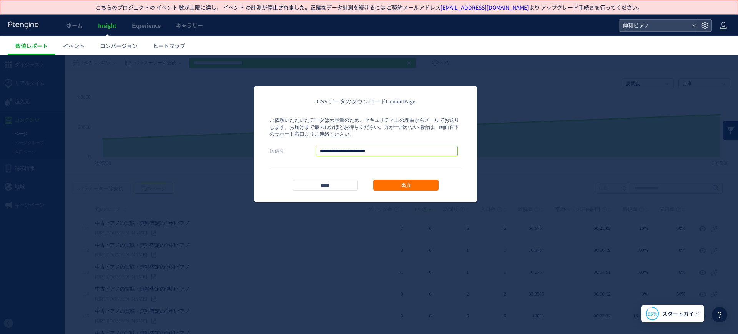
drag, startPoint x: 396, startPoint y: 153, endPoint x: 261, endPoint y: 153, distance: 135.0
click at [261, 153] on div "**********" at bounding box center [365, 144] width 223 height 116
paste input "**********"
type input "**********"
click at [426, 184] on link "出力" at bounding box center [405, 185] width 65 height 11
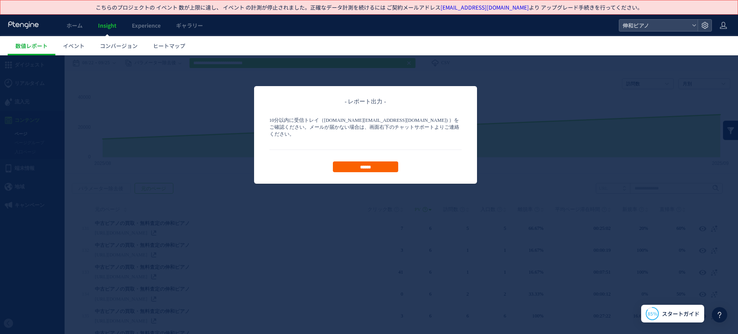
click at [383, 161] on input "******" at bounding box center [365, 166] width 65 height 11
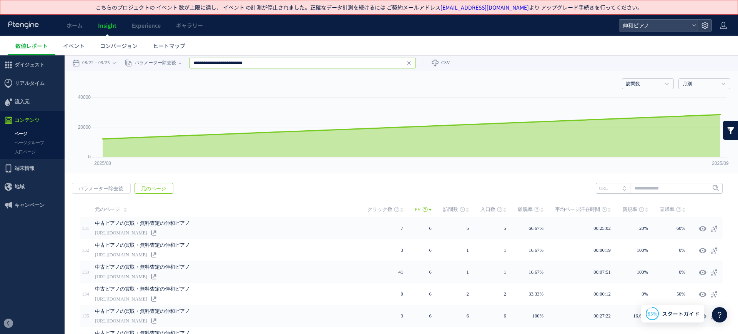
click at [279, 58] on input "**********" at bounding box center [302, 63] width 227 height 11
type input "**********"
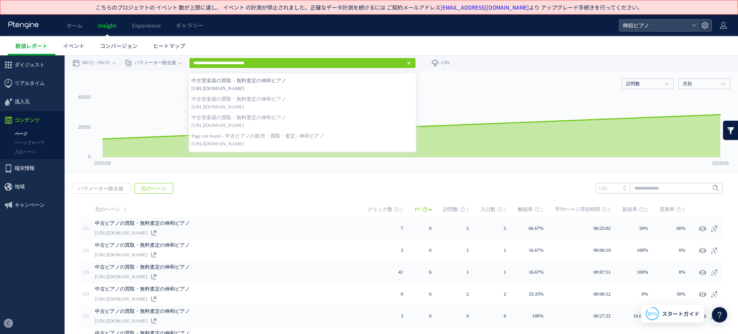
click at [310, 80] on strong "中古管楽器の買取・無料査定の伸和ピアノ" at bounding box center [302, 81] width 222 height 8
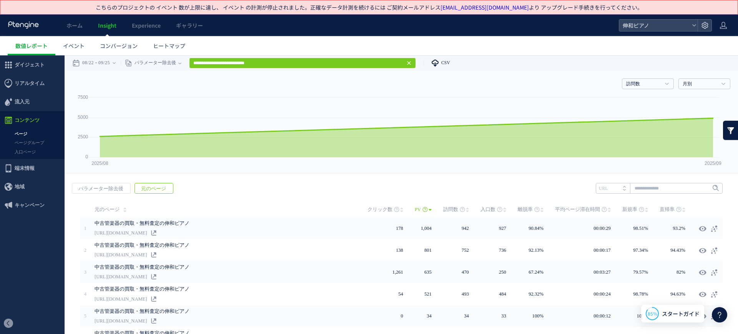
click at [439, 67] on icon at bounding box center [435, 62] width 8 height 15
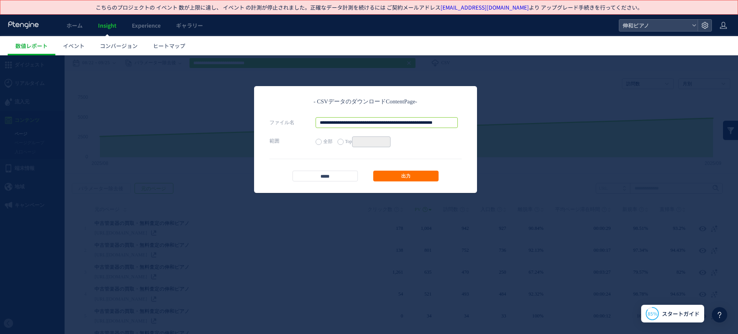
scroll to position [0, 62]
drag, startPoint x: 441, startPoint y: 121, endPoint x: 497, endPoint y: 121, distance: 56.1
click at [497, 121] on div "**********" at bounding box center [369, 194] width 738 height 279
click at [455, 120] on input "**********" at bounding box center [387, 122] width 142 height 11
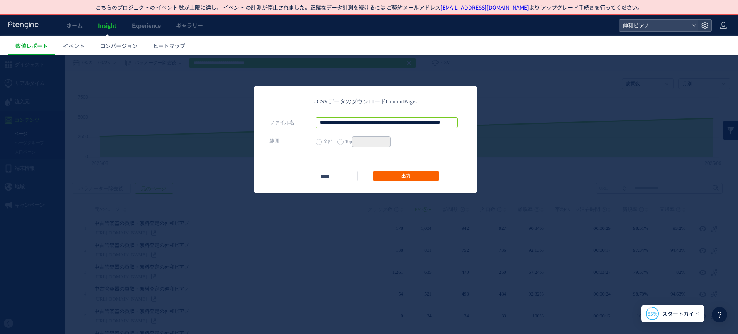
type input "**********"
click at [433, 175] on link "出力" at bounding box center [405, 176] width 65 height 11
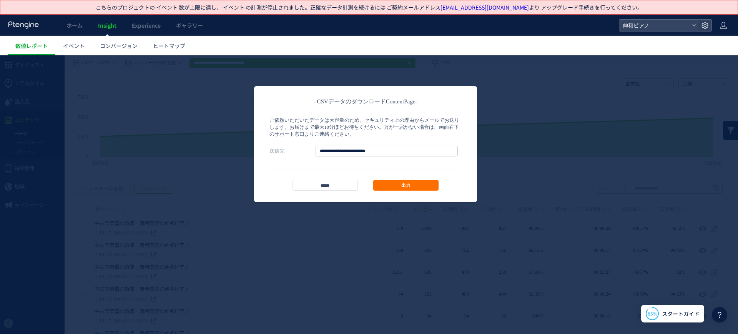
scroll to position [0, 0]
drag, startPoint x: 399, startPoint y: 150, endPoint x: 296, endPoint y: 148, distance: 102.3
click at [297, 148] on div "**********" at bounding box center [366, 151] width 192 height 11
paste input "**********"
type input "**********"
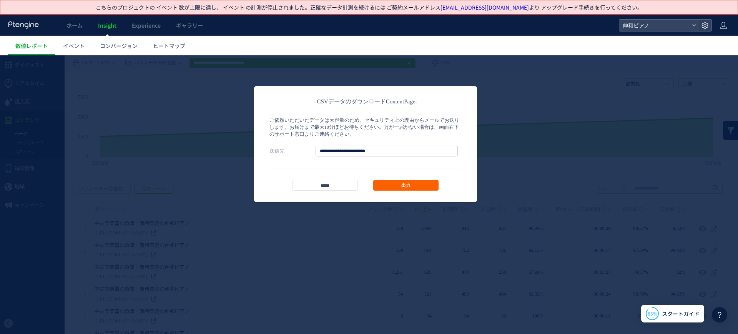
click at [415, 185] on link "出力" at bounding box center [405, 185] width 65 height 11
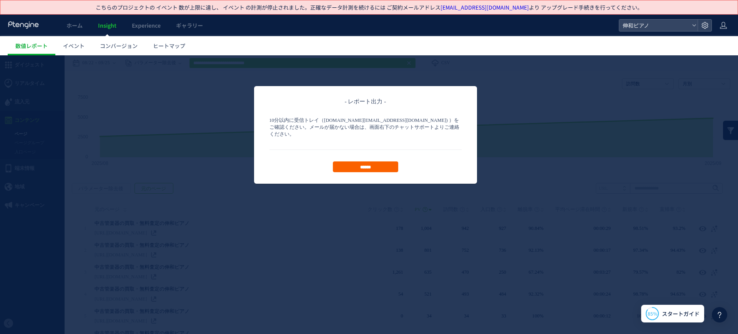
click at [360, 161] on input "******" at bounding box center [365, 166] width 65 height 11
